Goal: Task Accomplishment & Management: Complete application form

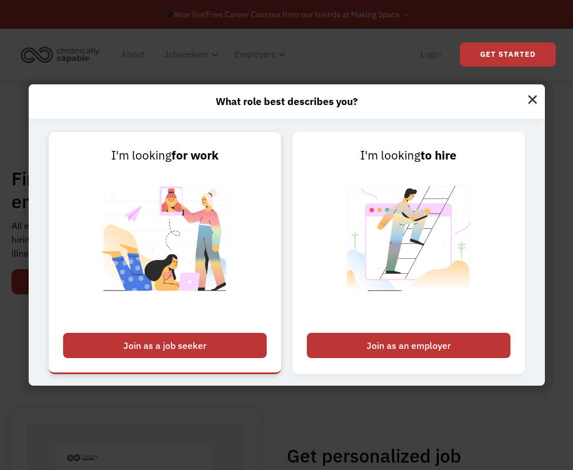
click at [96, 271] on img at bounding box center [165, 246] width 143 height 162
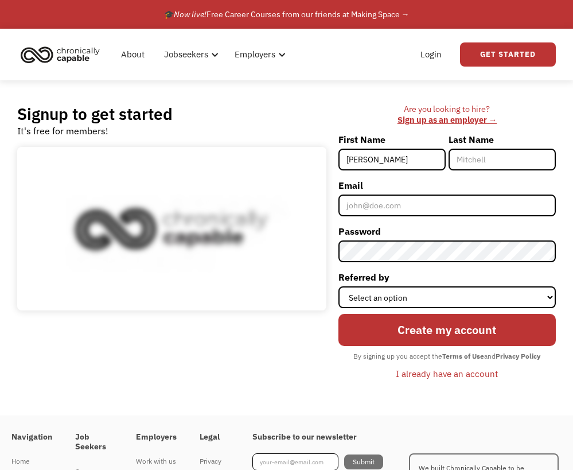
type input "Krissy"
type input "Yogi"
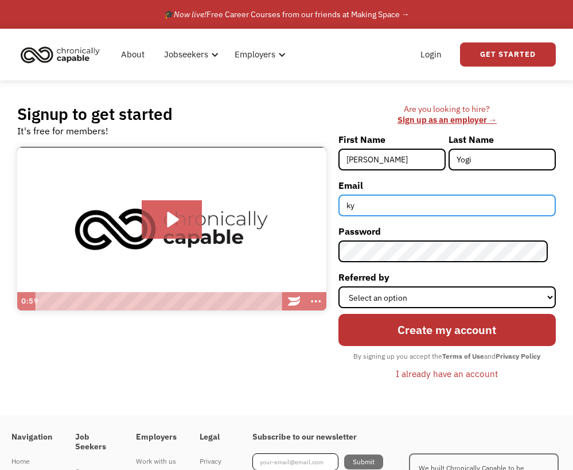
type input "k"
type input "[EMAIL_ADDRESS][DOMAIN_NAME]"
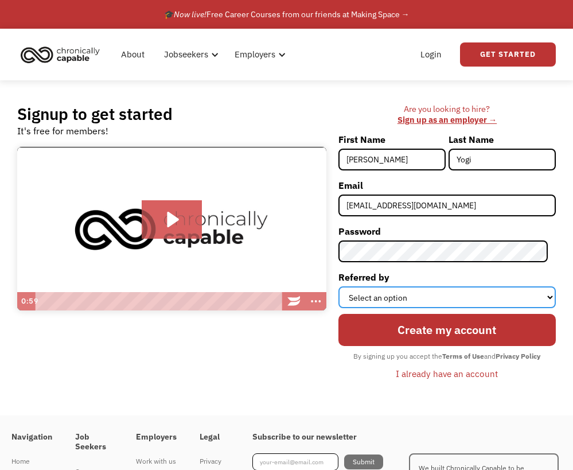
click at [465, 299] on select "Select an option Instagram Facebook Twitter Search Engine News Article Word of …" at bounding box center [447, 297] width 217 height 22
select select "Search Engine"
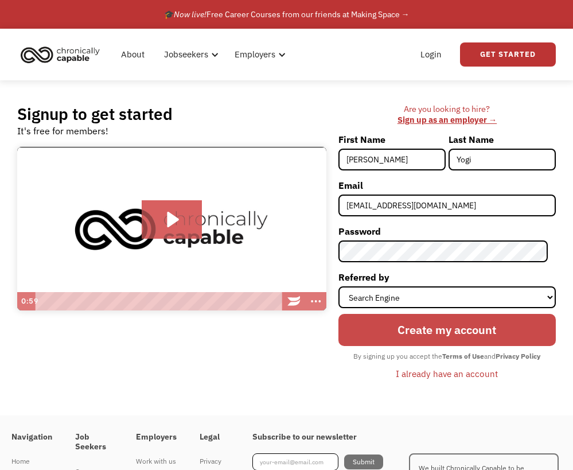
click at [481, 331] on input "Create my account" at bounding box center [447, 330] width 217 height 33
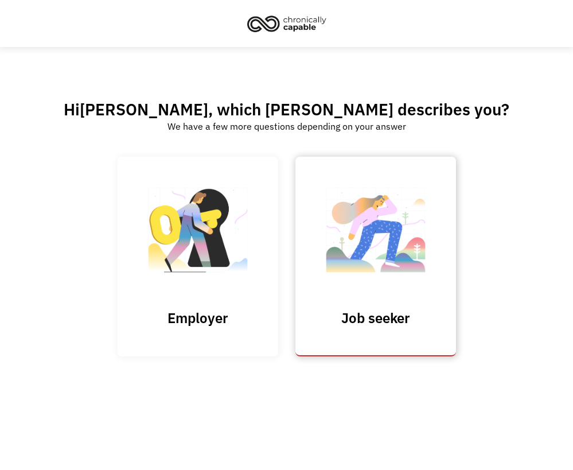
click at [359, 258] on img at bounding box center [375, 236] width 115 height 112
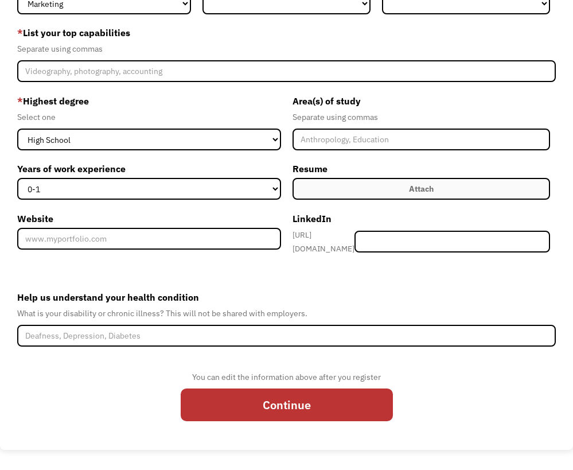
scroll to position [-10, 0]
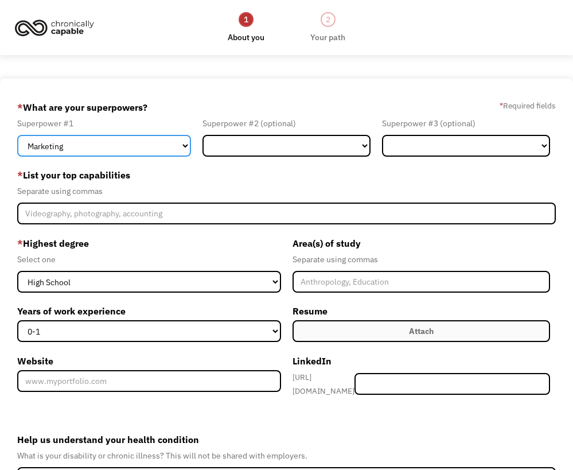
click at [162, 149] on select "Marketing Human Resources Finance Technology Operations Sales Industrial & Manu…" at bounding box center [104, 146] width 174 height 22
select select "Administration"
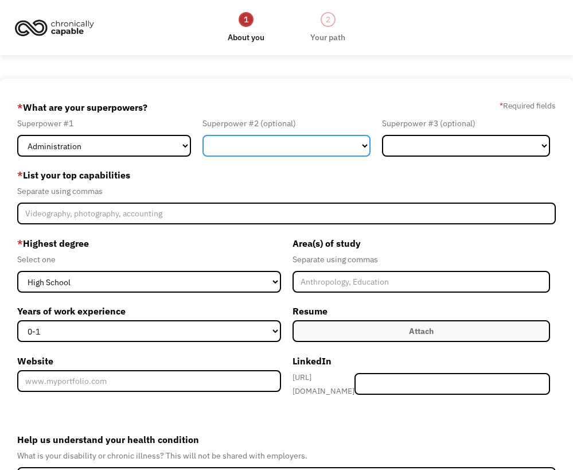
click at [276, 145] on select "Marketing Human Resources Finance Technology Operations Sales Industrial & Manu…" at bounding box center [287, 146] width 168 height 22
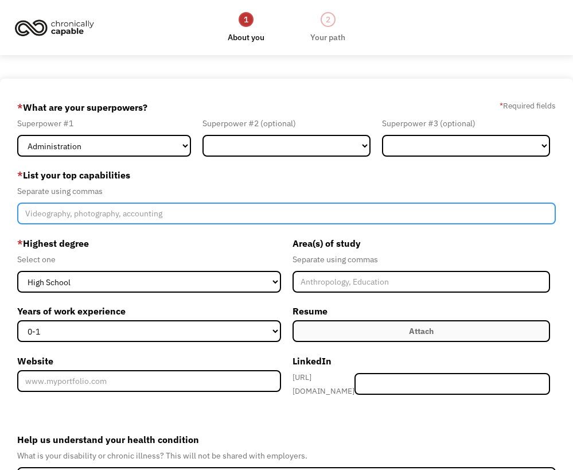
click at [160, 213] on input "Member-Create-Step1" at bounding box center [286, 214] width 539 height 22
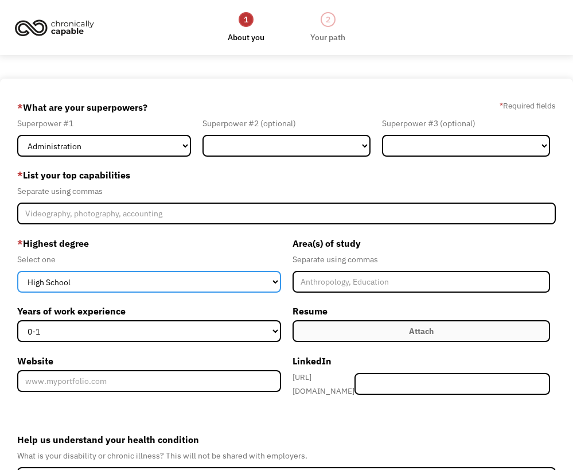
select select "bachelors"
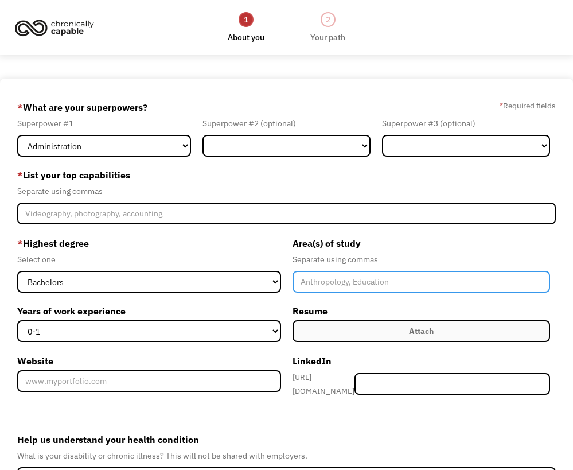
click at [337, 274] on input "Member-Create-Step1" at bounding box center [422, 282] width 258 height 22
type input "Communication"
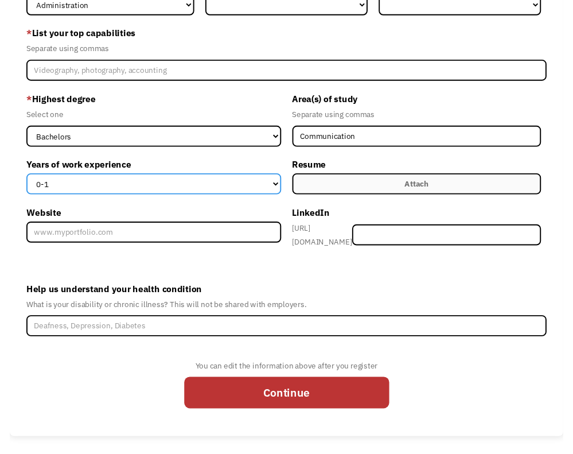
scroll to position [140, 0]
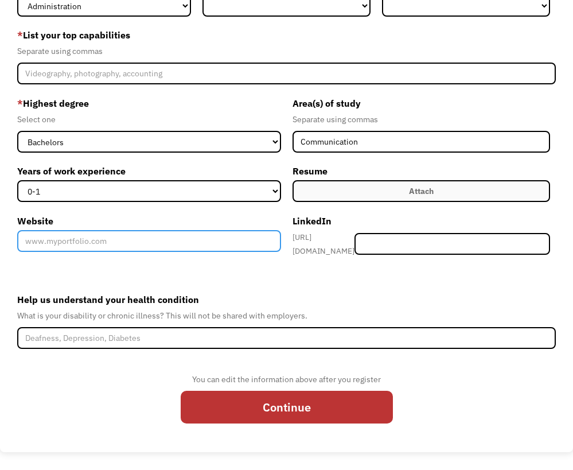
click at [263, 240] on input "Website" at bounding box center [149, 241] width 264 height 22
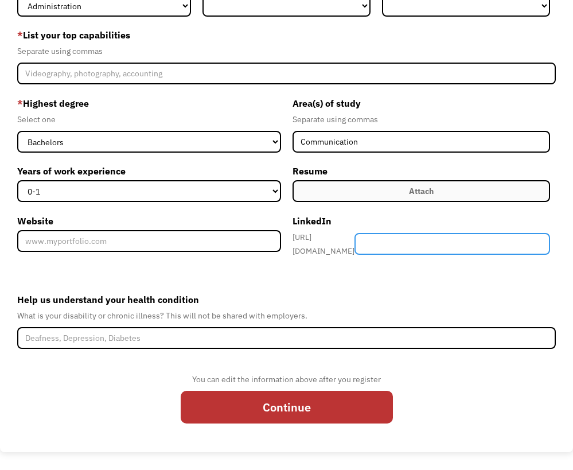
click at [442, 233] on input "Member-Create-Step1" at bounding box center [453, 244] width 196 height 22
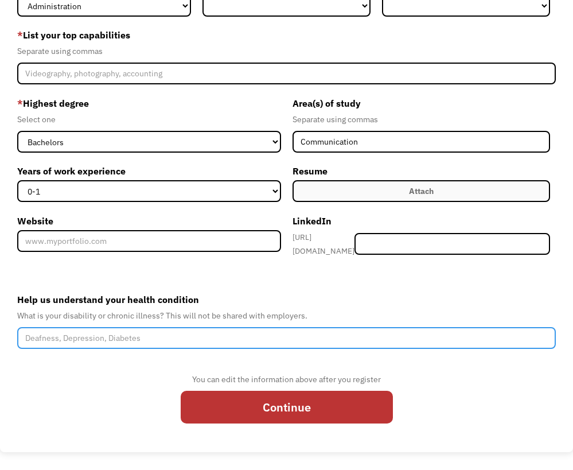
click at [386, 329] on input "Help us understand your health condition" at bounding box center [286, 338] width 539 height 22
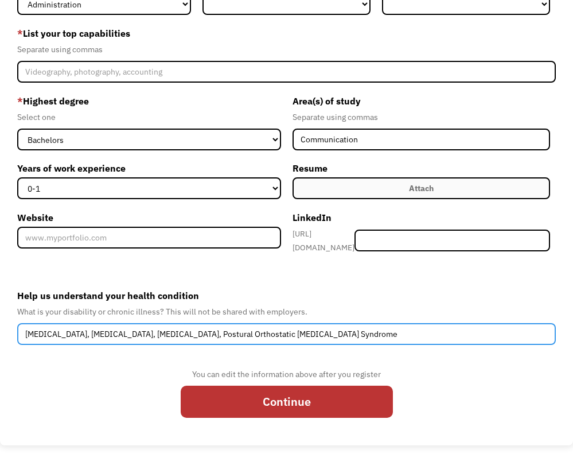
click at [99, 327] on input "C-PTSD, Autism, ADHD, Postural Orthostatic Tachycardia Syndrome" at bounding box center [286, 334] width 539 height 22
click at [80, 329] on input "C-PTSD, Autism, Attention-Deficit/Hyperactivity Disorder, Postural Orthostatic …" at bounding box center [286, 334] width 539 height 22
click at [29, 331] on input "C-PTSD, Autism Spectrum Disorder, Attention-Deficit/Hyperactivity Disorder, Pos…" at bounding box center [286, 334] width 539 height 22
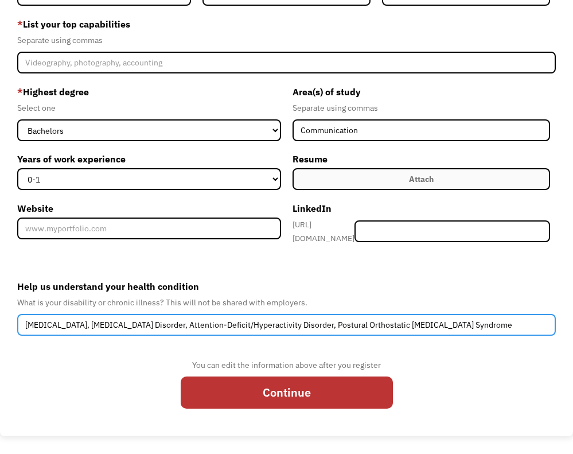
scroll to position [149, 0]
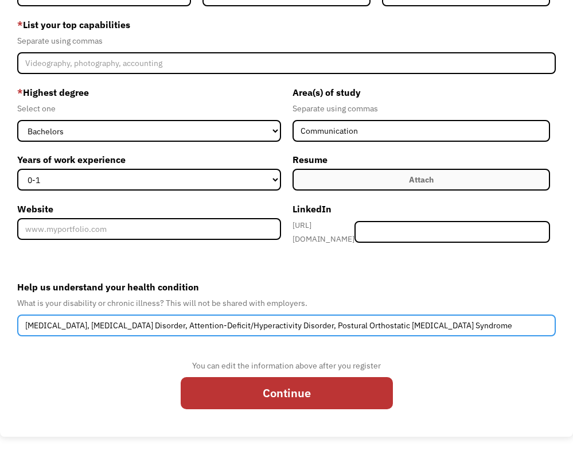
click at [522, 323] on input "Complex Post-Traumatic Stress Disorder, Autism Spectrum Disorder, Attention-Def…" at bounding box center [286, 325] width 539 height 22
type input "Complex Post-Traumatic Stress Disorder, Autism Spectrum Disorder, Attention-Def…"
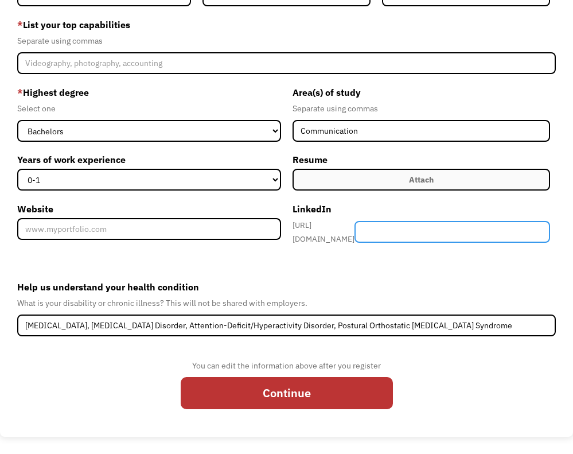
click at [440, 221] on input "Member-Create-Step1" at bounding box center [453, 232] width 196 height 22
paste input "https://www.linkedin.com/in/krissy-yogi"
drag, startPoint x: 502, startPoint y: 231, endPoint x: 363, endPoint y: 223, distance: 139.1
click at [363, 223] on div "https://www.linkedin.com/in/ https://www.linkedin.com/in/krissy-yogi" at bounding box center [422, 232] width 258 height 28
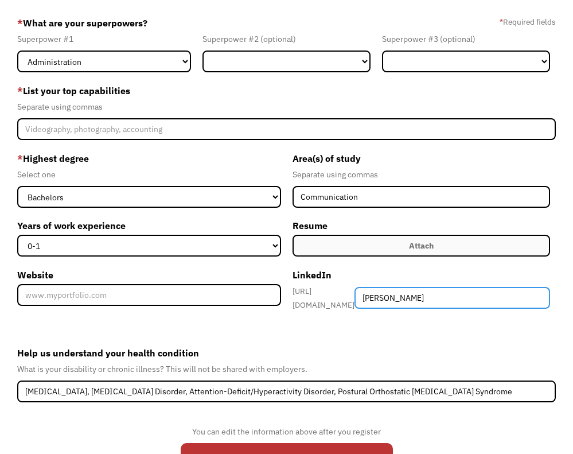
scroll to position [10, 0]
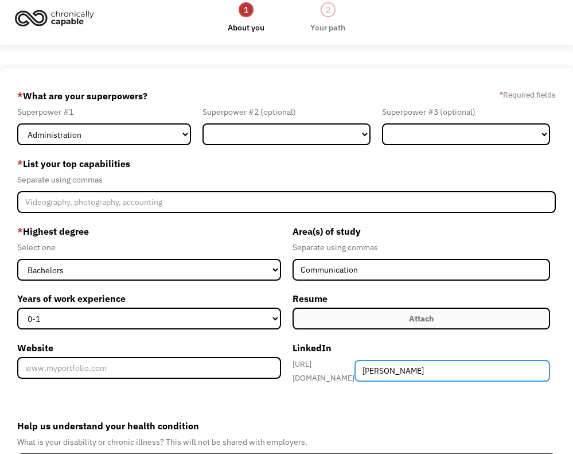
type input "krissy-yogi"
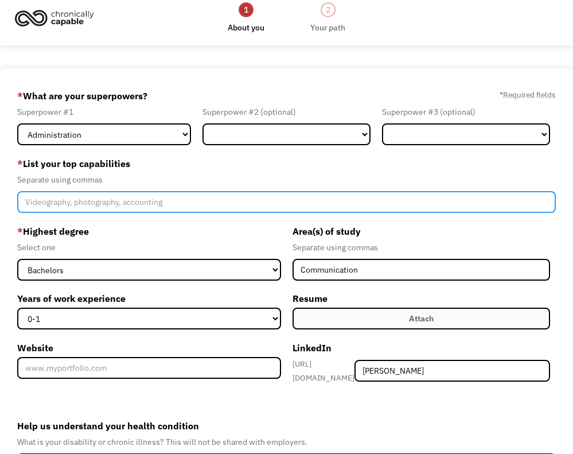
click at [246, 196] on input "Member-Create-Step1" at bounding box center [286, 202] width 539 height 22
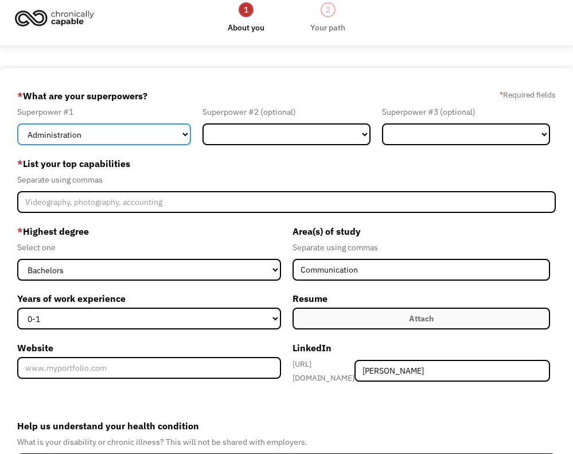
select select "Operations"
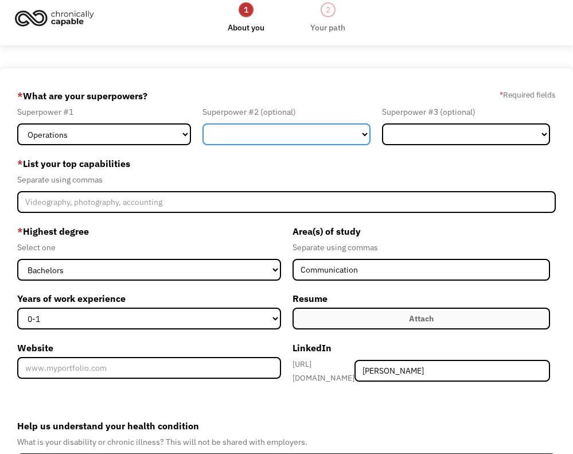
select select "Administration"
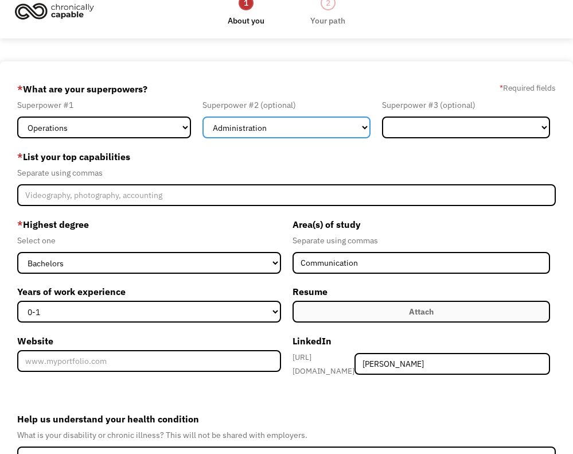
scroll to position [18, 0]
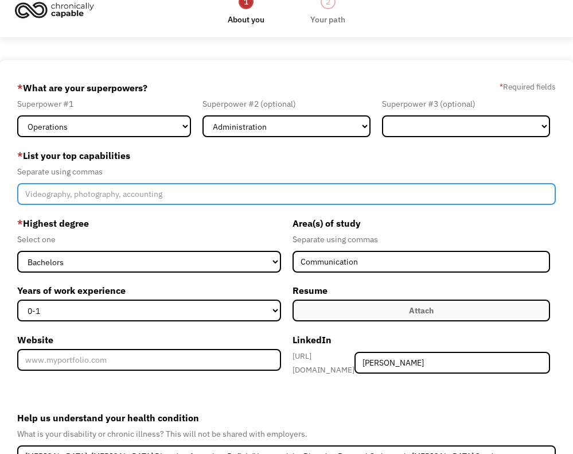
click at [263, 184] on input "Member-Create-Step1" at bounding box center [286, 194] width 539 height 22
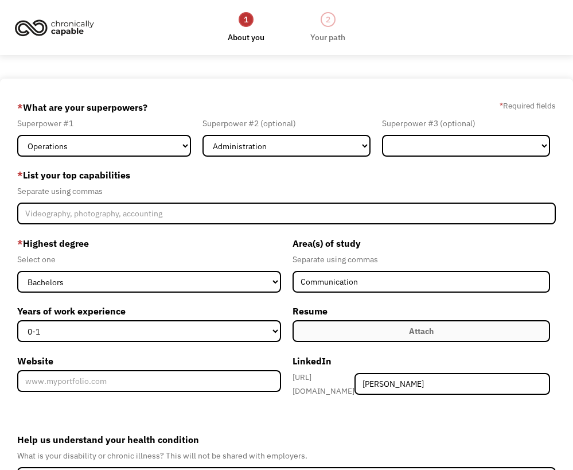
scroll to position [0, 0]
